Goal: Find specific page/section: Find specific page/section

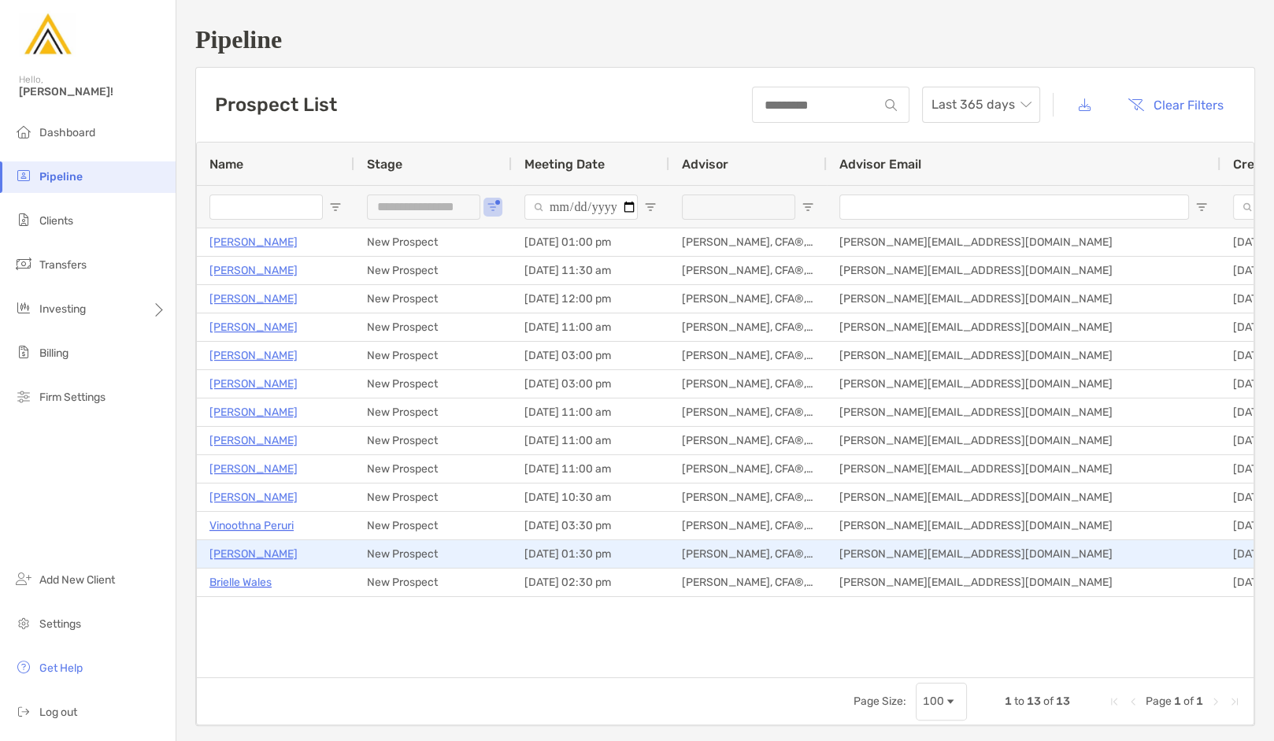
click at [243, 555] on p "[PERSON_NAME]" at bounding box center [253, 554] width 88 height 20
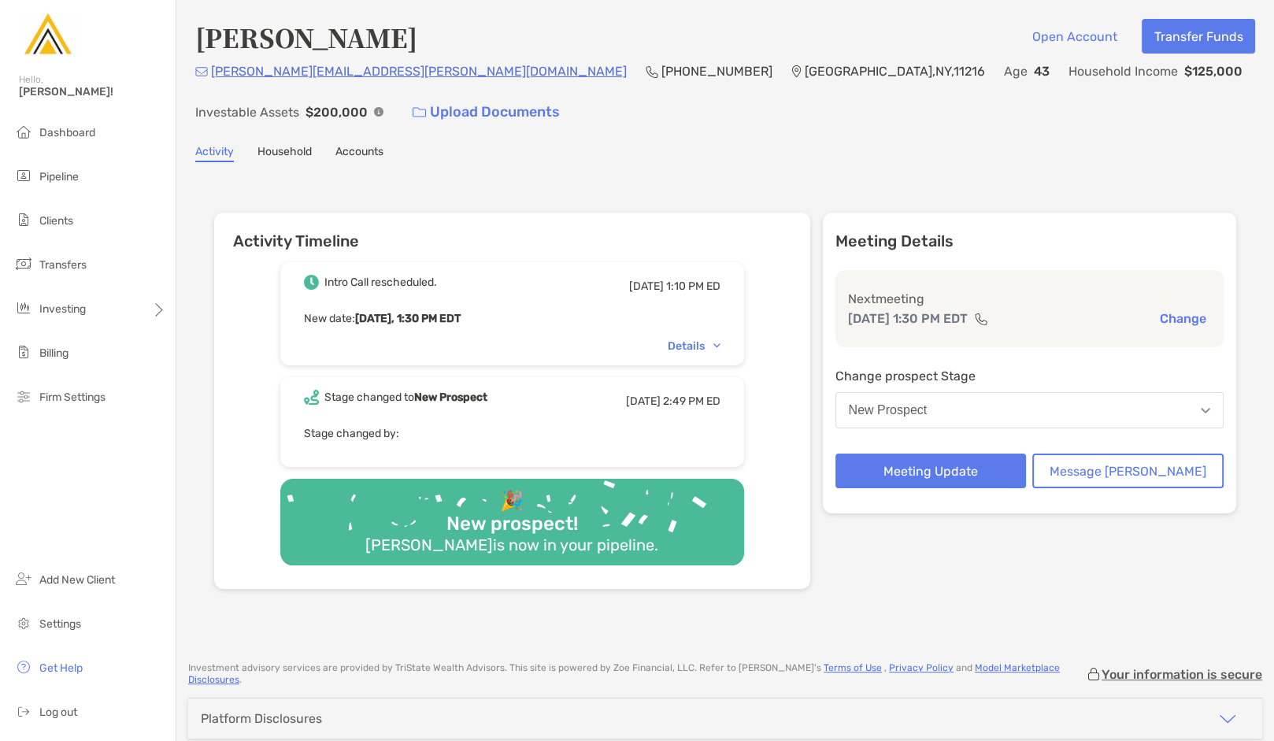
click at [865, 137] on div "[PERSON_NAME] Open Account Transfer Funds [PERSON_NAME][EMAIL_ADDRESS][PERSON_N…" at bounding box center [724, 323] width 1097 height 646
